Goal: Information Seeking & Learning: Learn about a topic

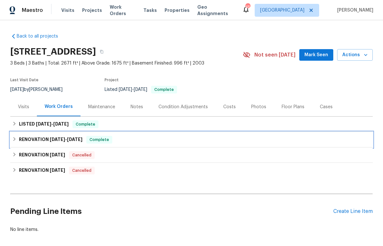
click at [17, 138] on icon at bounding box center [14, 139] width 4 height 4
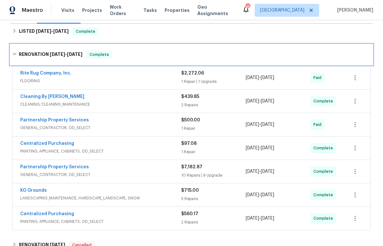
scroll to position [94, 0]
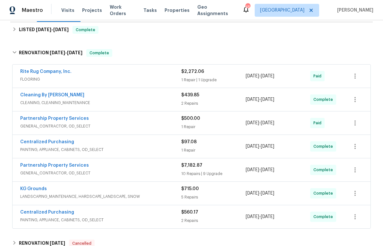
click at [72, 190] on div "KG Grounds" at bounding box center [100, 189] width 161 height 8
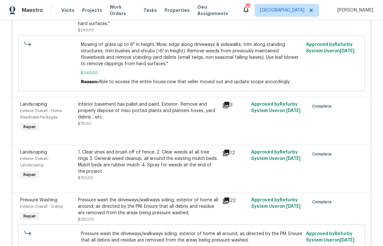
scroll to position [394, 0]
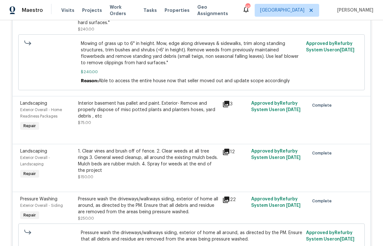
click at [226, 202] on icon at bounding box center [226, 199] width 6 height 6
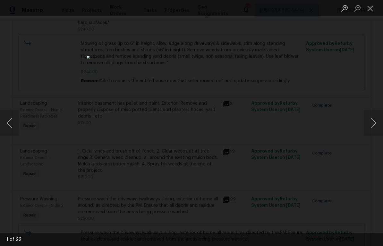
click at [379, 122] on button "Next image" at bounding box center [373, 123] width 19 height 26
click at [380, 124] on button "Next image" at bounding box center [373, 123] width 19 height 26
click at [376, 123] on button "Next image" at bounding box center [373, 123] width 19 height 26
click at [375, 124] on button "Next image" at bounding box center [373, 123] width 19 height 26
click at [376, 125] on button "Next image" at bounding box center [373, 123] width 19 height 26
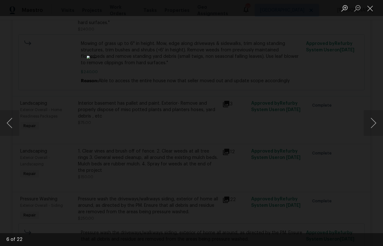
click at [378, 124] on button "Next image" at bounding box center [373, 123] width 19 height 26
click at [379, 123] on button "Next image" at bounding box center [373, 123] width 19 height 26
click at [371, 11] on button "Close lightbox" at bounding box center [370, 8] width 13 height 11
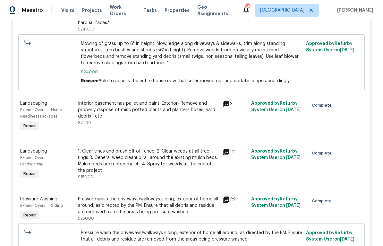
click at [116, 209] on div "Pressure wash the driveways/walkways siding, exterior of home all around, as di…" at bounding box center [148, 205] width 140 height 19
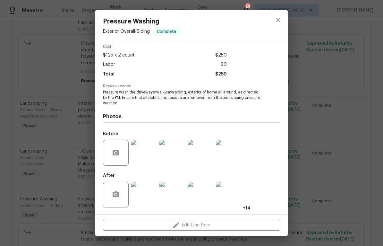
scroll to position [30, 0]
click at [148, 155] on img at bounding box center [144, 153] width 26 height 26
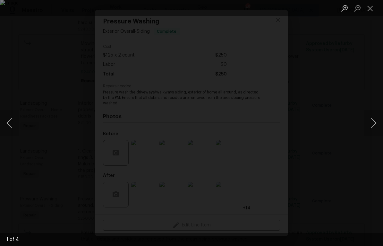
click at [376, 123] on button "Next image" at bounding box center [373, 123] width 19 height 26
click at [377, 122] on button "Next image" at bounding box center [373, 123] width 19 height 26
click at [378, 121] on button "Next image" at bounding box center [373, 123] width 19 height 26
click at [379, 121] on button "Next image" at bounding box center [373, 123] width 19 height 26
click at [377, 122] on button "Next image" at bounding box center [373, 123] width 19 height 26
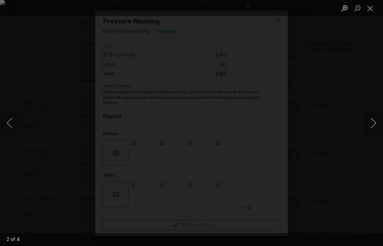
click at [380, 122] on button "Next image" at bounding box center [373, 123] width 19 height 26
click at [370, 10] on button "Close lightbox" at bounding box center [370, 8] width 13 height 11
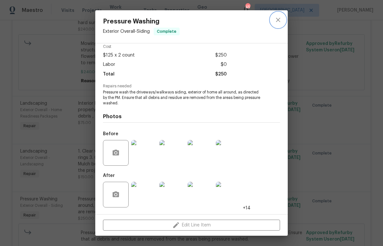
click at [280, 20] on icon "close" at bounding box center [278, 20] width 8 height 8
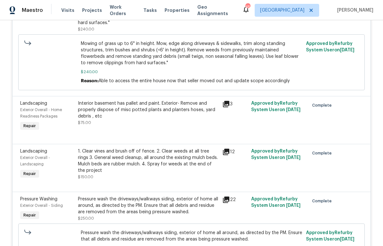
click at [112, 204] on div "Pressure wash the driveways/walkways siding, exterior of home all around, as di…" at bounding box center [148, 205] width 140 height 19
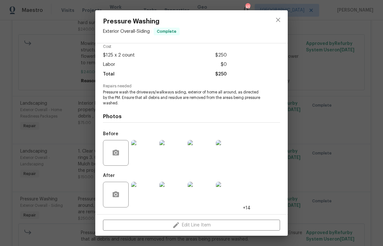
click at [150, 192] on img at bounding box center [144, 194] width 26 height 26
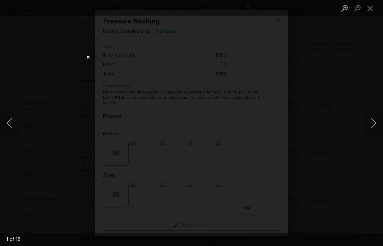
click at [375, 128] on button "Next image" at bounding box center [373, 123] width 19 height 26
click at [377, 121] on button "Next image" at bounding box center [373, 123] width 19 height 26
click at [379, 123] on button "Next image" at bounding box center [373, 123] width 19 height 26
click at [378, 122] on button "Next image" at bounding box center [373, 123] width 19 height 26
click at [378, 124] on button "Next image" at bounding box center [373, 123] width 19 height 26
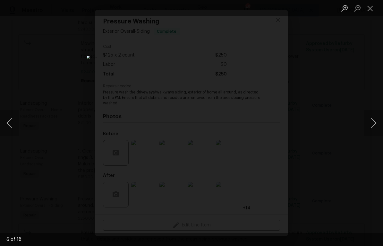
click at [377, 123] on button "Next image" at bounding box center [373, 123] width 19 height 26
click at [375, 124] on button "Next image" at bounding box center [373, 123] width 19 height 26
click at [375, 126] on button "Next image" at bounding box center [373, 123] width 19 height 26
click at [376, 125] on button "Next image" at bounding box center [373, 123] width 19 height 26
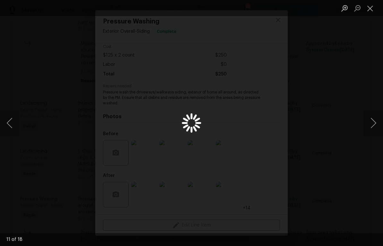
click at [375, 126] on button "Next image" at bounding box center [373, 123] width 19 height 26
click at [375, 125] on button "Next image" at bounding box center [373, 123] width 19 height 26
click at [378, 126] on button "Next image" at bounding box center [373, 123] width 19 height 26
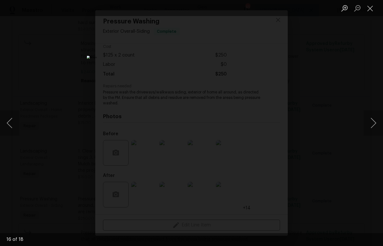
click at [377, 124] on button "Next image" at bounding box center [373, 123] width 19 height 26
click at [380, 124] on button "Next image" at bounding box center [373, 123] width 19 height 26
click at [379, 123] on button "Next image" at bounding box center [373, 123] width 19 height 26
click at [380, 124] on button "Next image" at bounding box center [373, 123] width 19 height 26
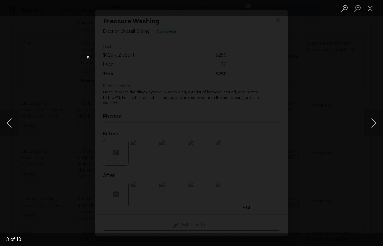
click at [379, 124] on button "Next image" at bounding box center [373, 123] width 19 height 26
click at [379, 125] on button "Next image" at bounding box center [373, 123] width 19 height 26
click at [380, 124] on button "Next image" at bounding box center [373, 123] width 19 height 26
click at [379, 124] on button "Next image" at bounding box center [373, 123] width 19 height 26
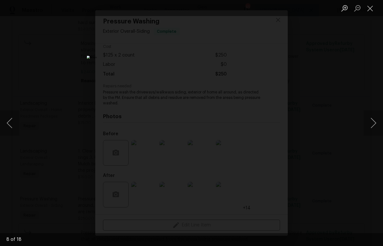
click at [380, 124] on button "Next image" at bounding box center [373, 123] width 19 height 26
click at [380, 123] on button "Next image" at bounding box center [373, 123] width 19 height 26
click at [380, 124] on button "Next image" at bounding box center [373, 123] width 19 height 26
click at [379, 124] on button "Next image" at bounding box center [373, 123] width 19 height 26
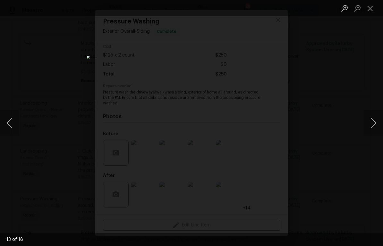
click at [379, 124] on button "Next image" at bounding box center [373, 123] width 19 height 26
click at [380, 124] on button "Next image" at bounding box center [373, 123] width 19 height 26
click at [379, 125] on button "Next image" at bounding box center [373, 123] width 19 height 26
click at [380, 124] on button "Next image" at bounding box center [373, 123] width 19 height 26
click at [379, 124] on button "Next image" at bounding box center [373, 123] width 19 height 26
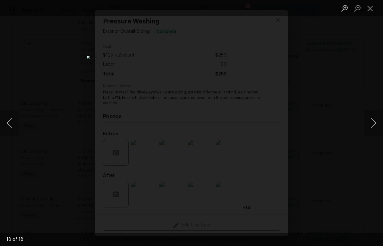
click at [372, 12] on button "Close lightbox" at bounding box center [370, 8] width 13 height 11
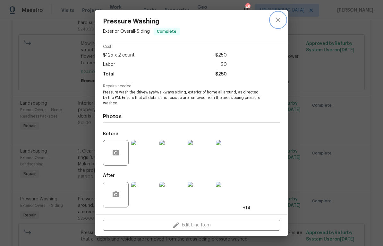
click at [280, 19] on icon "close" at bounding box center [278, 20] width 4 height 4
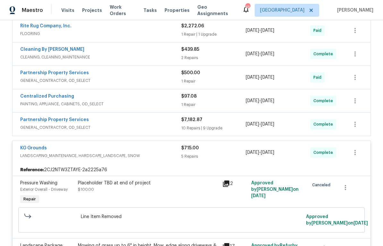
scroll to position [139, 0]
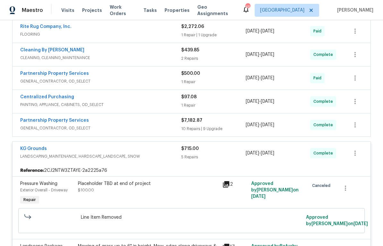
click at [77, 151] on div "KG Grounds" at bounding box center [100, 149] width 161 height 8
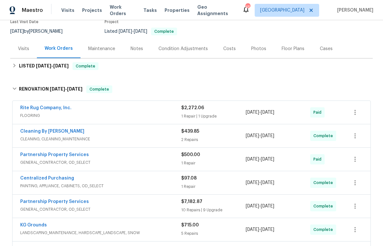
scroll to position [59, 0]
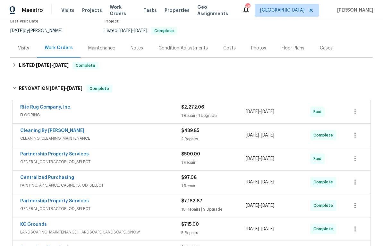
click at [106, 158] on div "Partnership Property Services" at bounding box center [100, 155] width 161 height 8
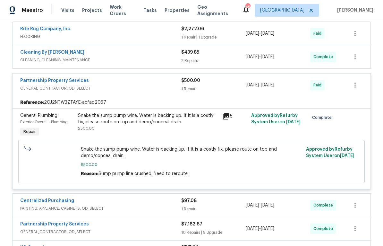
scroll to position [137, 0]
click at [118, 122] on div "Snake the sump pump wine. Water is backing up. If it is a costly fix, please ro…" at bounding box center [148, 118] width 140 height 13
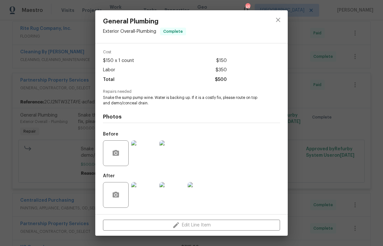
scroll to position [24, 0]
click at [148, 156] on img at bounding box center [144, 153] width 26 height 26
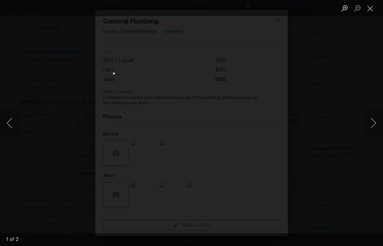
click at [378, 124] on button "Next image" at bounding box center [373, 123] width 19 height 26
click at [371, 10] on button "Close lightbox" at bounding box center [370, 8] width 13 height 11
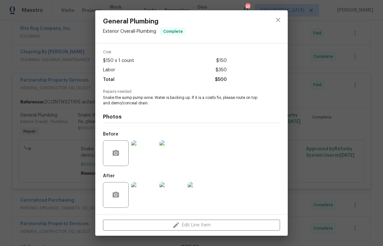
click at [151, 190] on img at bounding box center [144, 195] width 26 height 26
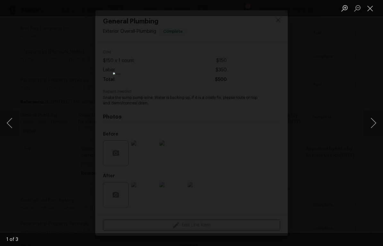
click at [375, 119] on button "Next image" at bounding box center [373, 123] width 19 height 26
click at [375, 121] on button "Next image" at bounding box center [373, 123] width 19 height 26
click at [379, 121] on button "Next image" at bounding box center [373, 123] width 19 height 26
click at [373, 10] on button "Close lightbox" at bounding box center [370, 8] width 13 height 11
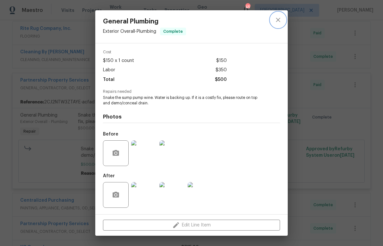
click at [278, 21] on icon "close" at bounding box center [278, 20] width 8 height 8
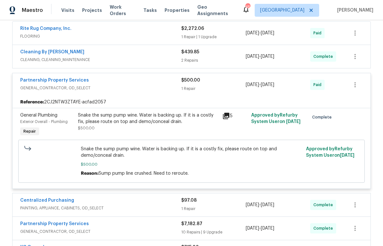
click at [111, 85] on span "GENERAL_CONTRACTOR, OD_SELECT" at bounding box center [100, 88] width 161 height 6
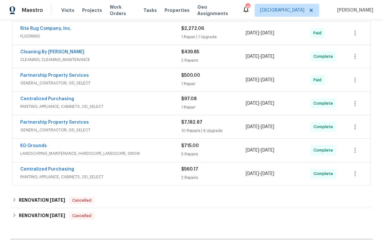
click at [111, 129] on span "GENERAL_CONTRACTOR, OD_SELECT" at bounding box center [100, 130] width 161 height 6
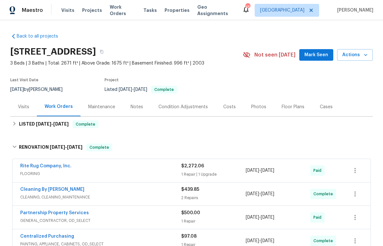
scroll to position [0, 0]
